Goal: Communication & Community: Ask a question

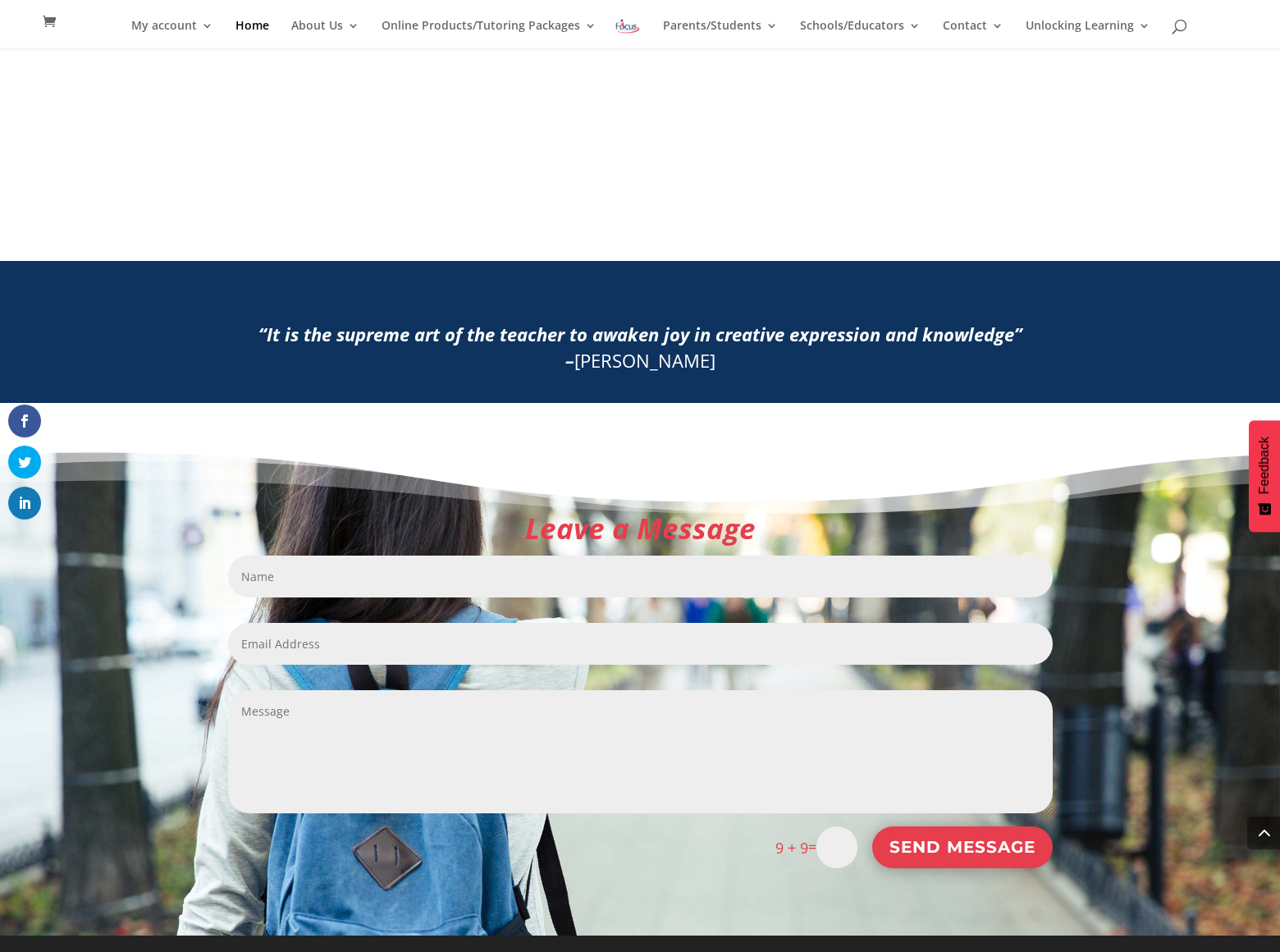
scroll to position [1626, 0]
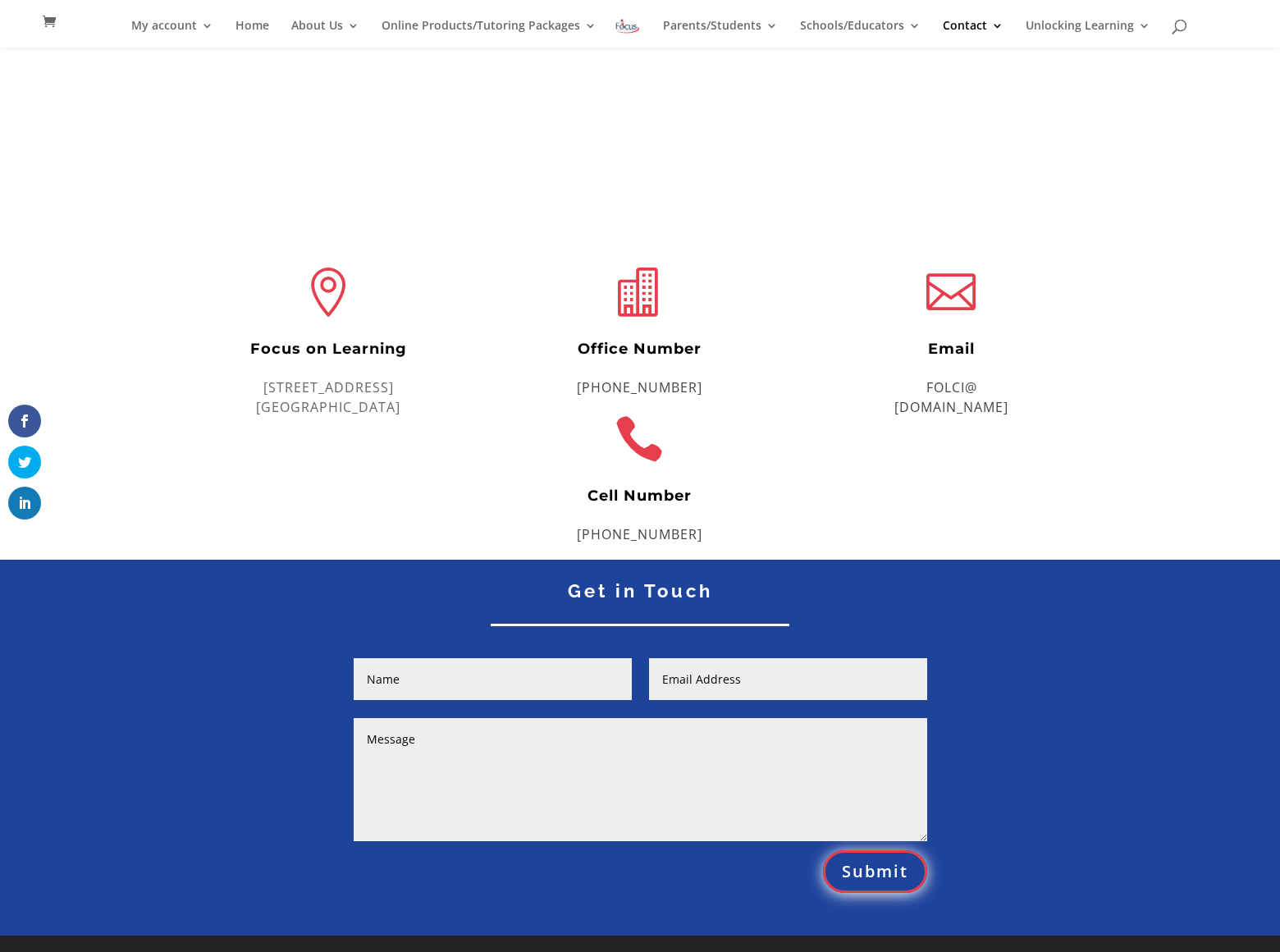
scroll to position [234, 0]
type input "[PERSON_NAME]"
type input "[EMAIL_ADDRESS][DOMAIN_NAME]"
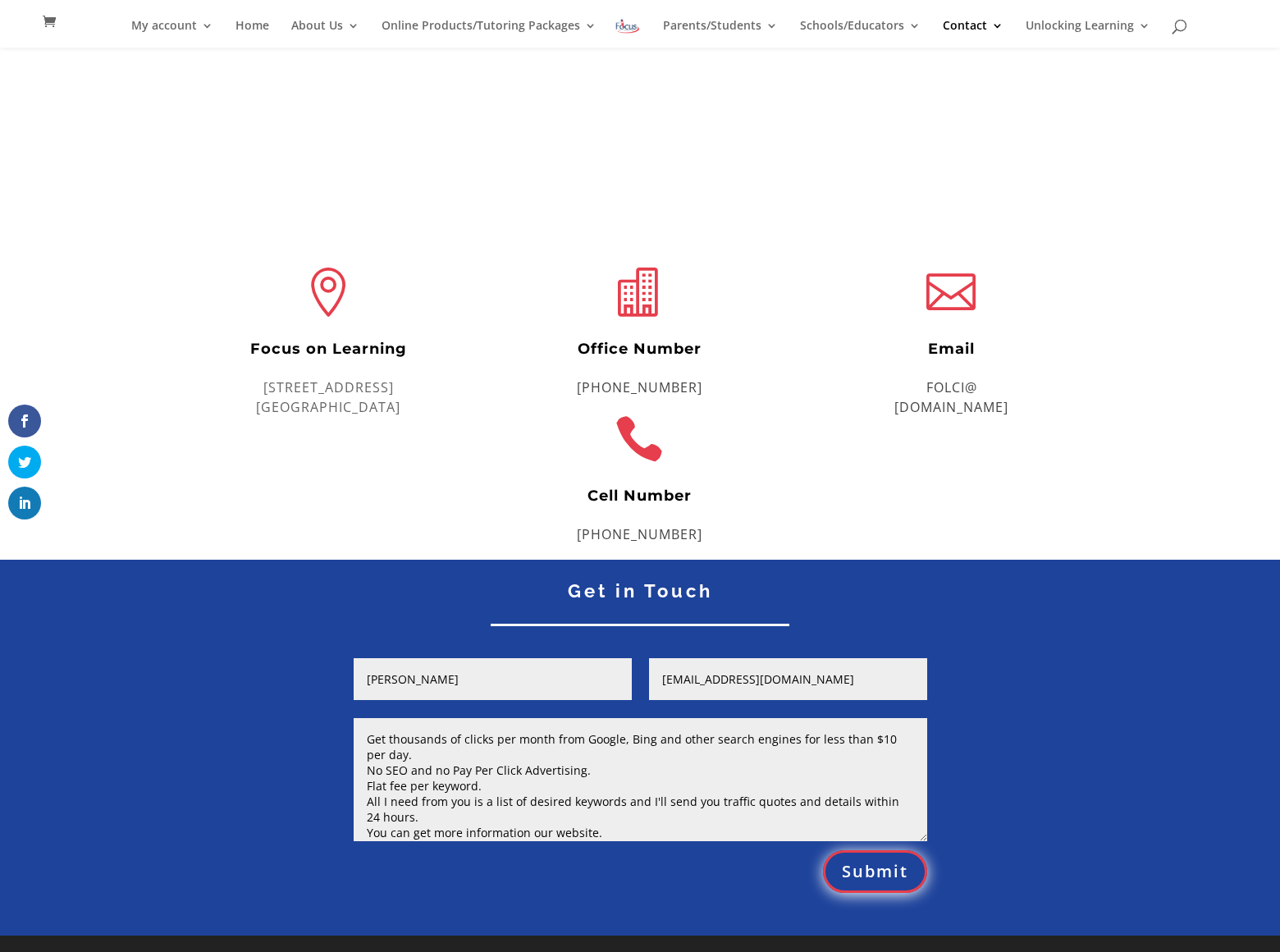
type textarea "Get thousands of clicks per month from Google, Bing and other search engines fo…"
click at [875, 871] on button "Submit" at bounding box center [875, 872] width 104 height 43
